Goal: Task Accomplishment & Management: Complete application form

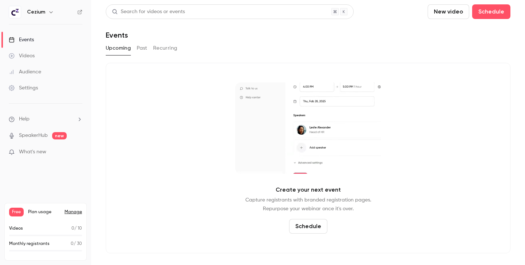
click at [35, 154] on span "What's new" at bounding box center [32, 152] width 27 height 8
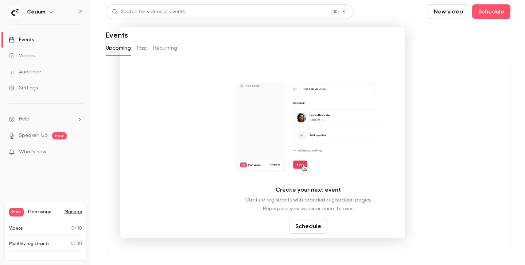
click at [444, 167] on div at bounding box center [262, 132] width 525 height 265
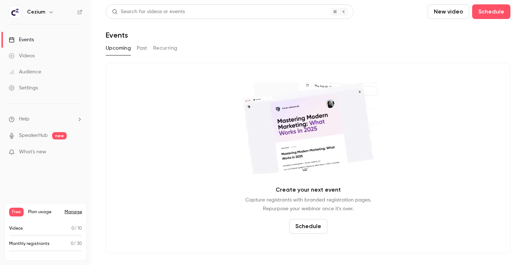
click at [307, 228] on button "Schedule" at bounding box center [308, 226] width 38 height 15
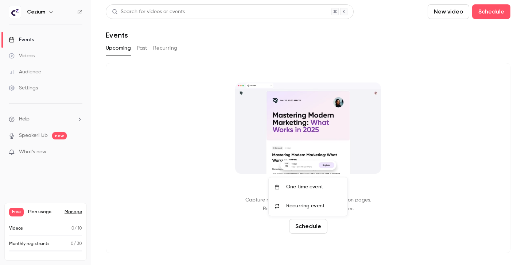
click at [307, 186] on div "One time event" at bounding box center [313, 186] width 55 height 7
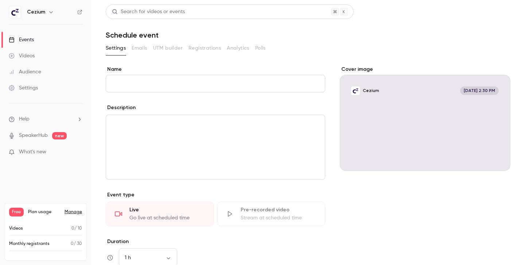
click at [212, 80] on input "Name" at bounding box center [216, 84] width 220 height 18
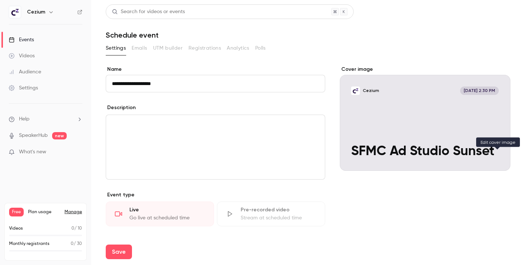
type input "**********"
click at [501, 159] on icon "Cover image" at bounding box center [498, 158] width 8 height 6
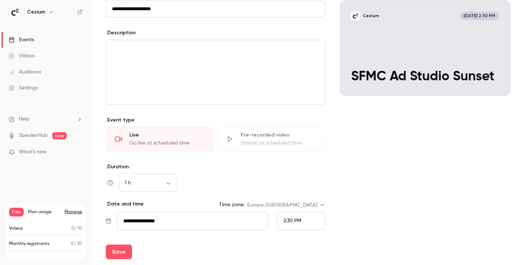
scroll to position [113, 0]
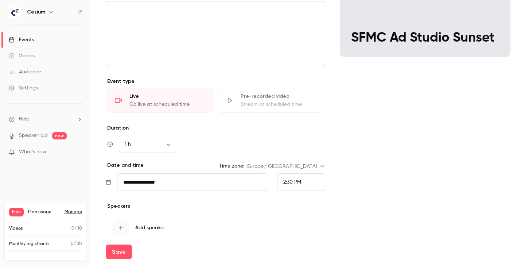
click at [206, 186] on input "**********" at bounding box center [192, 182] width 151 height 18
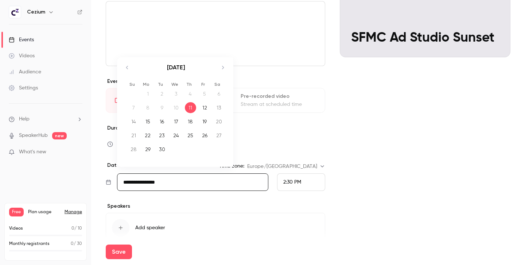
click at [161, 135] on div "23" at bounding box center [161, 135] width 11 height 11
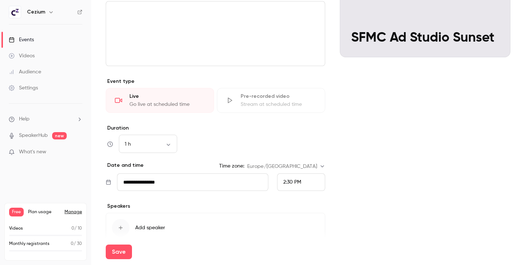
click at [166, 187] on input "**********" at bounding box center [192, 182] width 151 height 18
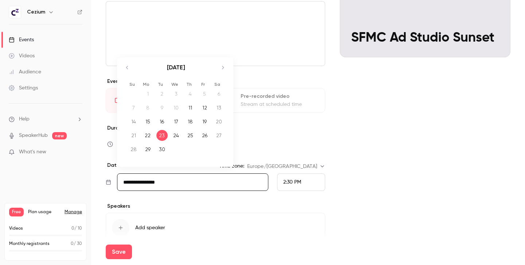
click at [193, 131] on div "25" at bounding box center [190, 135] width 11 height 11
type input "**********"
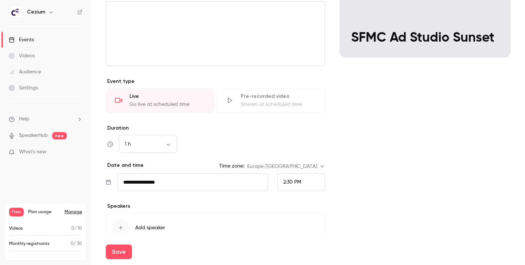
scroll to position [126, 0]
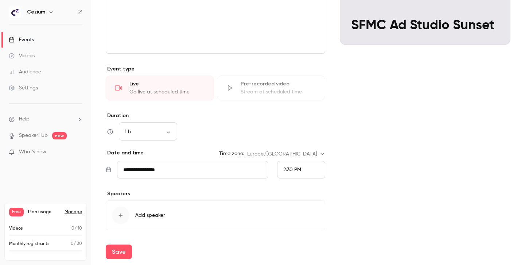
click at [123, 216] on icon "button" at bounding box center [121, 215] width 6 height 6
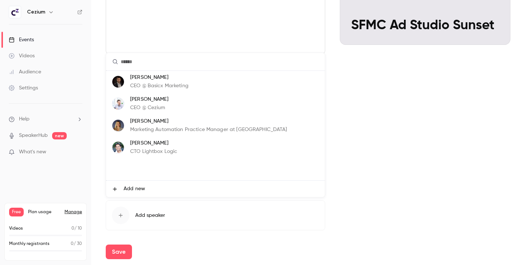
click at [176, 99] on li "Mounir Nejjaï CEO @ Cezium" at bounding box center [215, 104] width 219 height 22
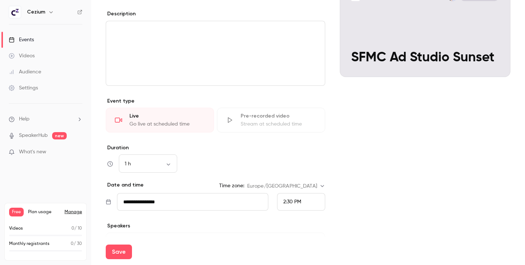
scroll to position [205, 0]
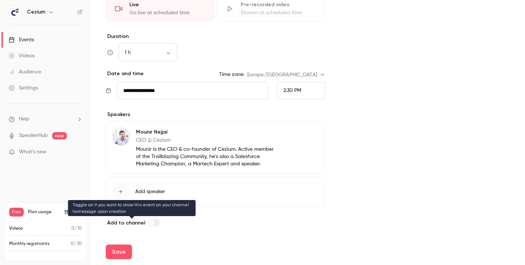
click at [155, 222] on label at bounding box center [154, 222] width 12 height 7
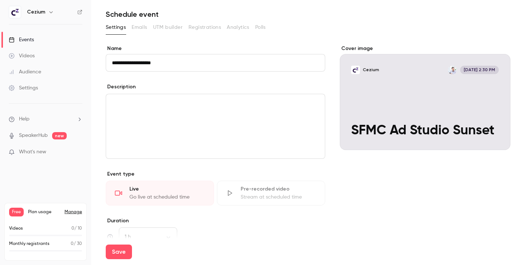
scroll to position [0, 0]
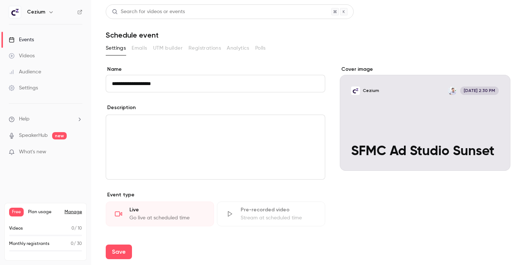
click at [499, 160] on icon "Cover image" at bounding box center [498, 158] width 8 height 6
click at [463, 140] on div "Cover image" at bounding box center [425, 118] width 171 height 105
click at [0, 0] on input "Cezium Sep 25, 2:30 PM SFMC Ad Studio Sunset" at bounding box center [0, 0] width 0 height 0
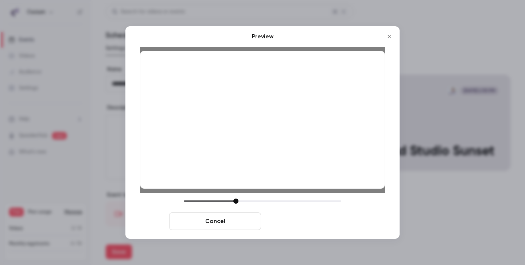
click at [320, 222] on button "Save cover" at bounding box center [310, 221] width 92 height 18
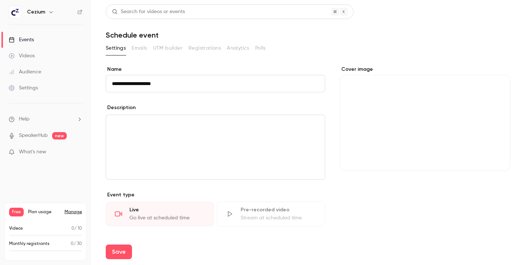
click at [186, 124] on p "editor" at bounding box center [215, 123] width 207 height 9
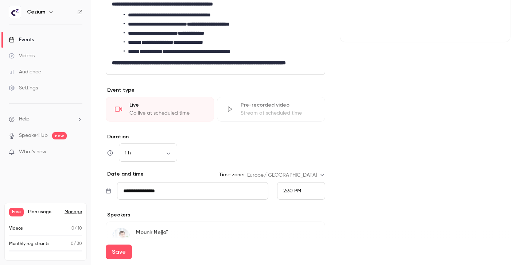
scroll to position [129, 0]
click at [171, 156] on div "1 h ** ​" at bounding box center [148, 153] width 58 height 18
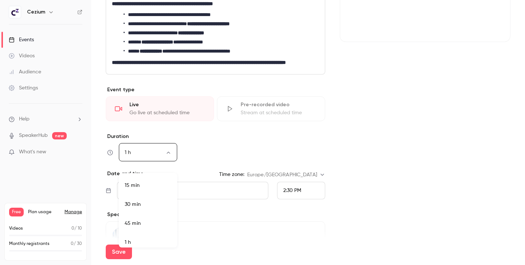
click at [171, 161] on body "**********" at bounding box center [262, 132] width 525 height 265
click at [171, 161] on div at bounding box center [262, 132] width 525 height 265
click at [227, 156] on div "1 h ** ​" at bounding box center [216, 153] width 220 height 18
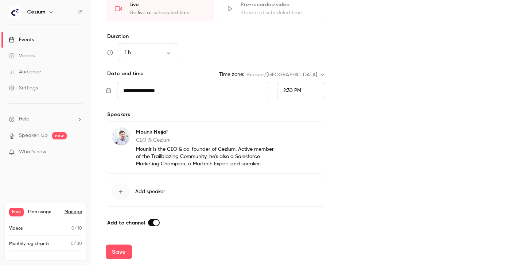
scroll to position [237, 0]
click at [122, 251] on button "Save" at bounding box center [119, 251] width 26 height 15
type input "**********"
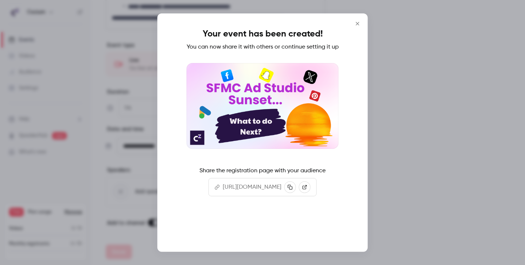
click at [263, 237] on button "Continue" at bounding box center [262, 228] width 73 height 18
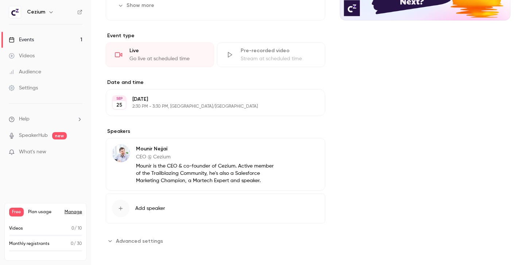
scroll to position [228, 0]
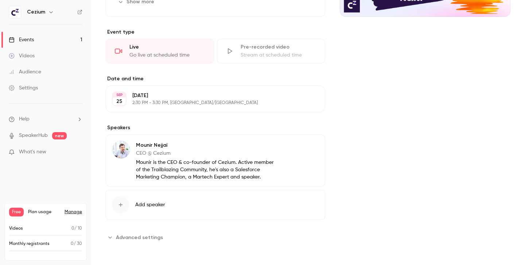
click at [178, 100] on p "2:30 PM - 3:30 PM, Europe/Paris" at bounding box center [209, 103] width 154 height 6
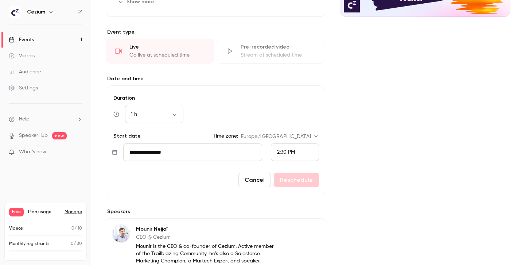
click at [370, 133] on div "Cover image" at bounding box center [425, 119] width 171 height 415
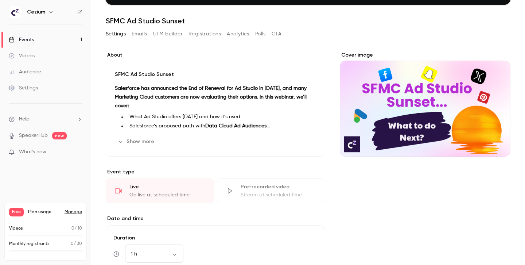
scroll to position [16, 0]
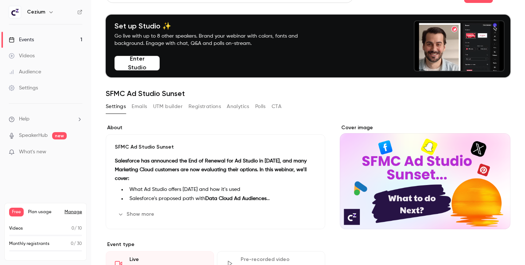
click at [30, 38] on div "Events" at bounding box center [21, 39] width 25 height 7
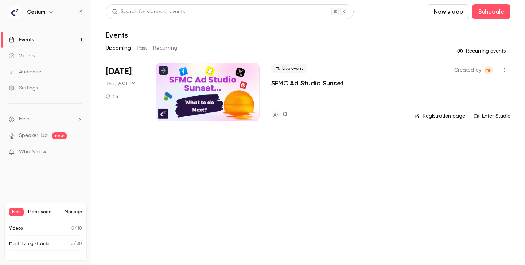
click at [444, 113] on link "Registration page" at bounding box center [440, 115] width 51 height 7
click at [321, 83] on p "SFMC Ad Studio Sunset" at bounding box center [307, 83] width 73 height 9
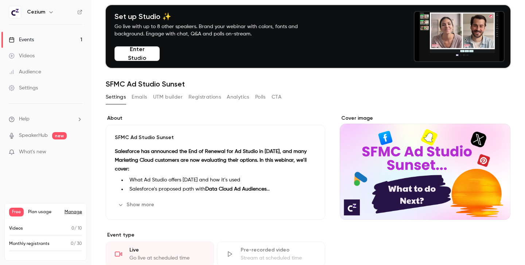
scroll to position [26, 0]
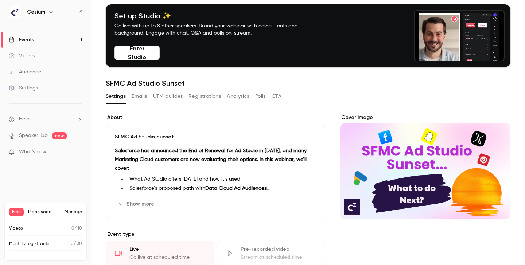
click at [162, 96] on button "UTM builder" at bounding box center [168, 96] width 30 height 12
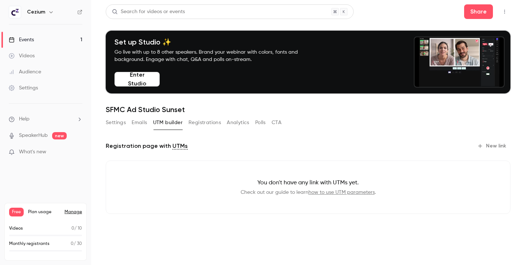
click at [498, 143] on button "New link" at bounding box center [493, 146] width 36 height 12
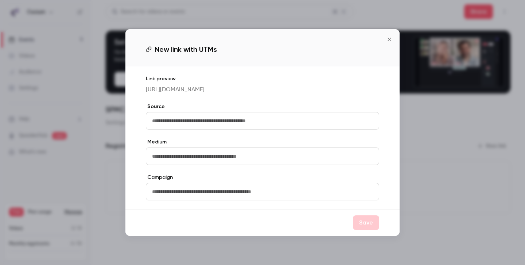
click at [271, 122] on input "text" at bounding box center [262, 121] width 233 height 18
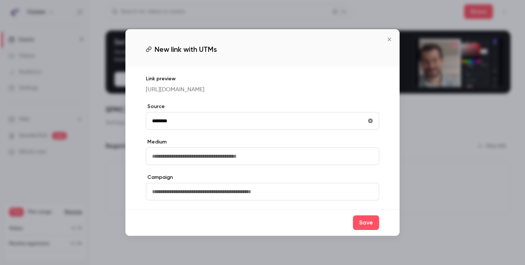
type input "********"
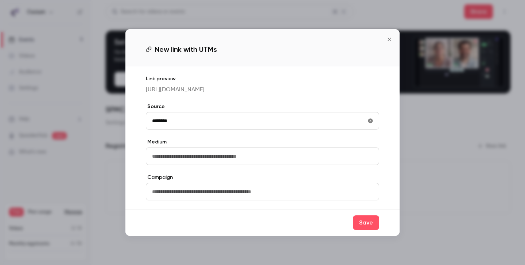
click at [267, 160] on input "text" at bounding box center [262, 156] width 233 height 18
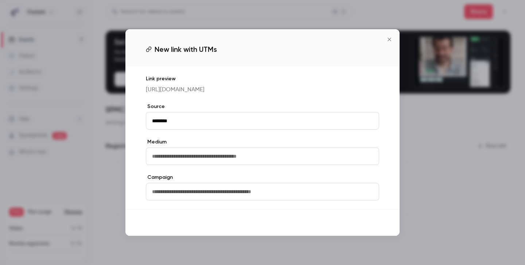
click at [370, 226] on button "Save" at bounding box center [366, 222] width 26 height 15
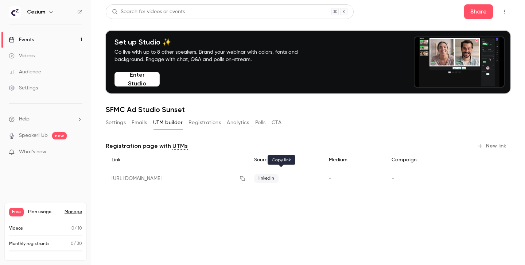
click at [245, 177] on icon "button" at bounding box center [243, 178] width 6 height 5
click at [248, 181] on button "button" at bounding box center [243, 179] width 12 height 12
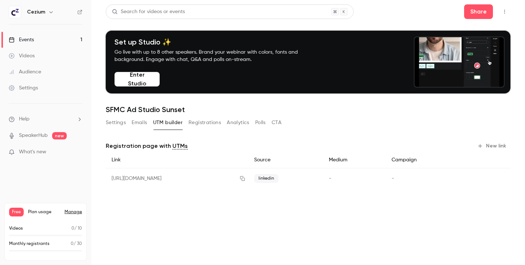
click at [146, 123] on button "Emails" at bounding box center [139, 123] width 15 height 12
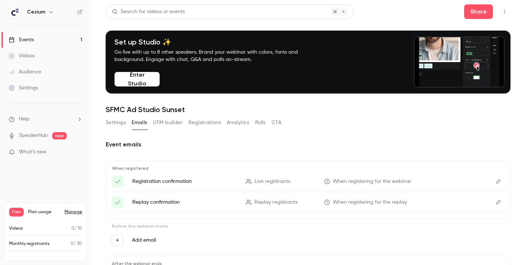
click at [204, 124] on button "Registrations" at bounding box center [205, 123] width 32 height 12
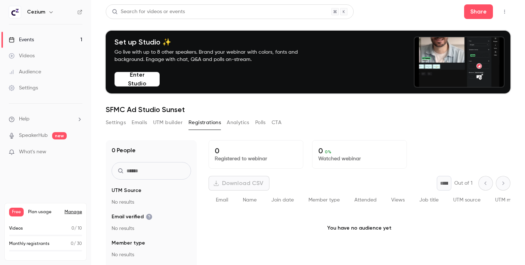
click at [163, 121] on button "UTM builder" at bounding box center [168, 123] width 30 height 12
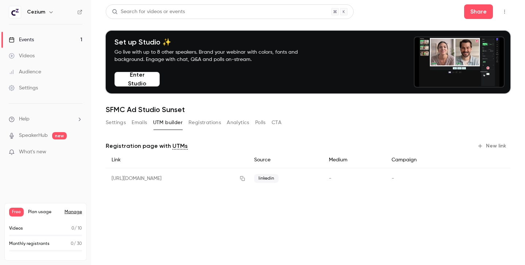
click at [206, 120] on button "Registrations" at bounding box center [205, 123] width 32 height 12
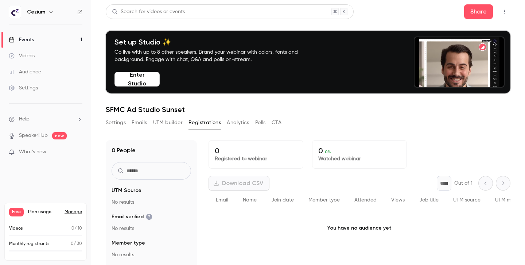
click at [51, 151] on p "What's new" at bounding box center [40, 152] width 62 height 8
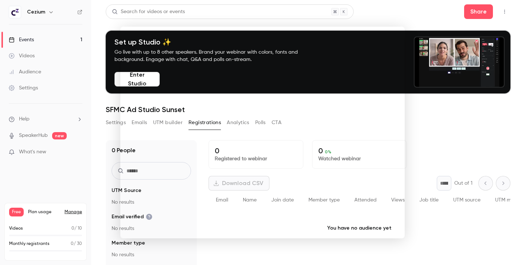
click at [101, 144] on div at bounding box center [262, 132] width 525 height 265
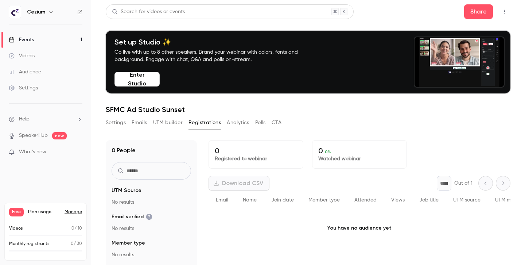
click at [155, 123] on button "UTM builder" at bounding box center [168, 123] width 30 height 12
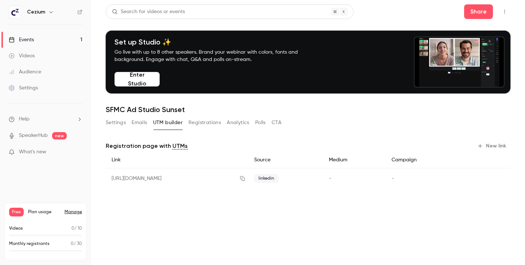
click at [135, 123] on button "Emails" at bounding box center [139, 123] width 15 height 12
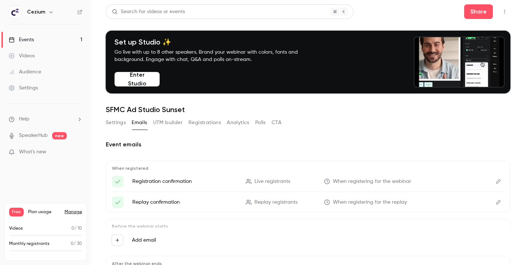
click at [209, 123] on button "Registrations" at bounding box center [205, 123] width 32 height 12
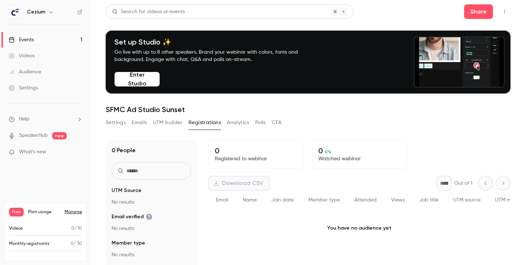
click at [164, 123] on button "UTM builder" at bounding box center [168, 123] width 30 height 12
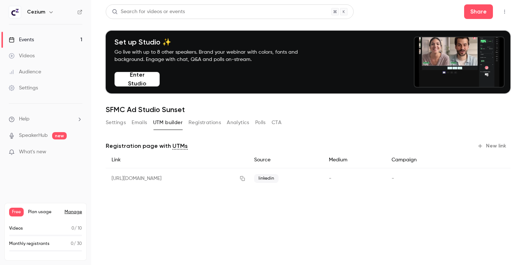
click at [211, 123] on button "Registrations" at bounding box center [205, 123] width 32 height 12
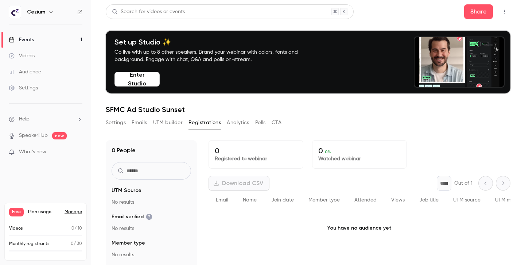
click at [248, 127] on button "Analytics" at bounding box center [238, 123] width 23 height 12
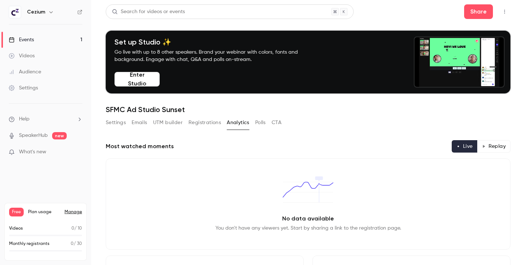
click at [203, 124] on button "Registrations" at bounding box center [205, 123] width 32 height 12
